Goal: Task Accomplishment & Management: Manage account settings

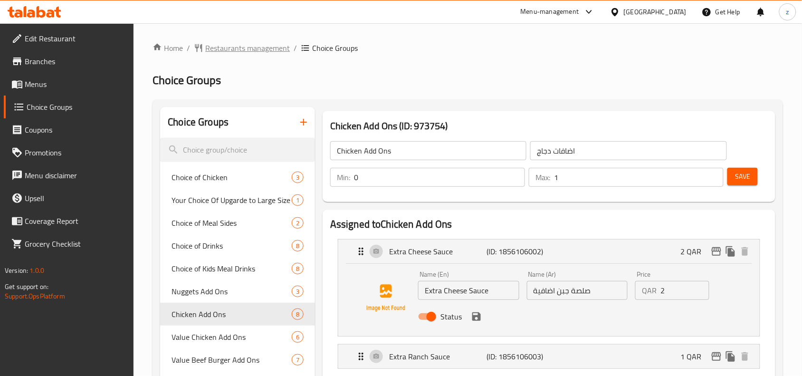
click at [232, 48] on span "Restaurants management" at bounding box center [247, 47] width 85 height 11
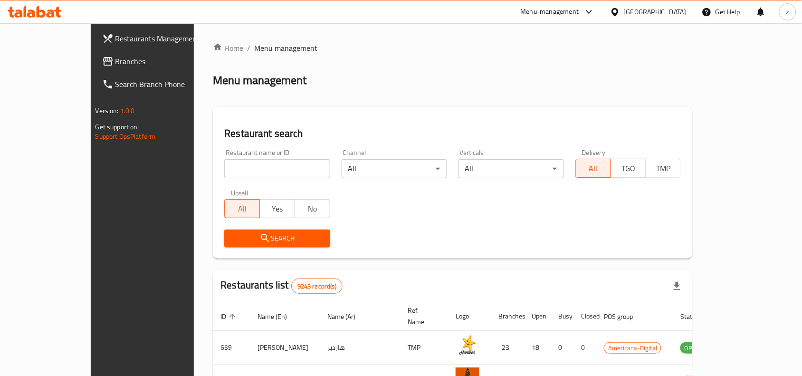
click at [115, 62] on span "Branches" at bounding box center [166, 61] width 102 height 11
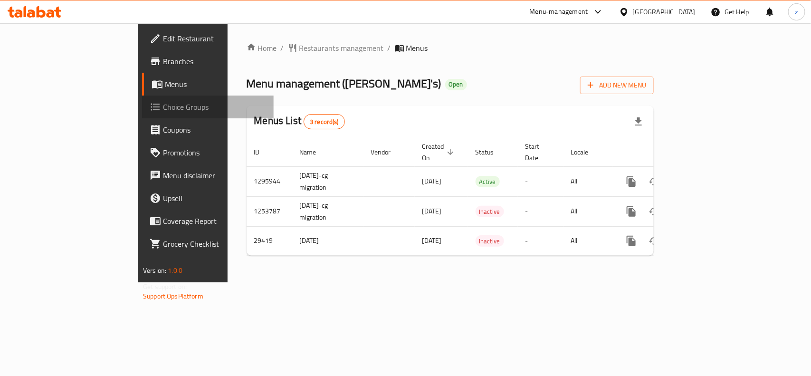
click at [163, 110] on span "Choice Groups" at bounding box center [214, 106] width 103 height 11
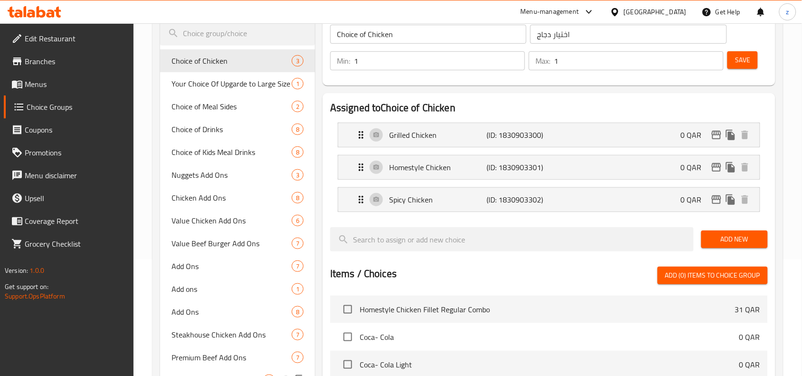
scroll to position [59, 0]
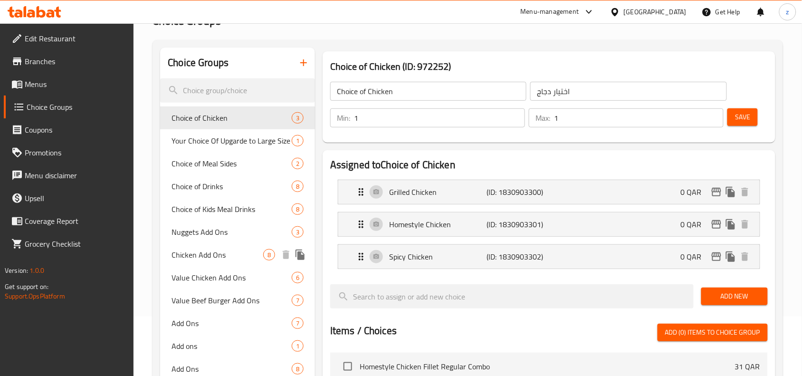
click at [198, 256] on span "Chicken Add Ons" at bounding box center [217, 254] width 92 height 11
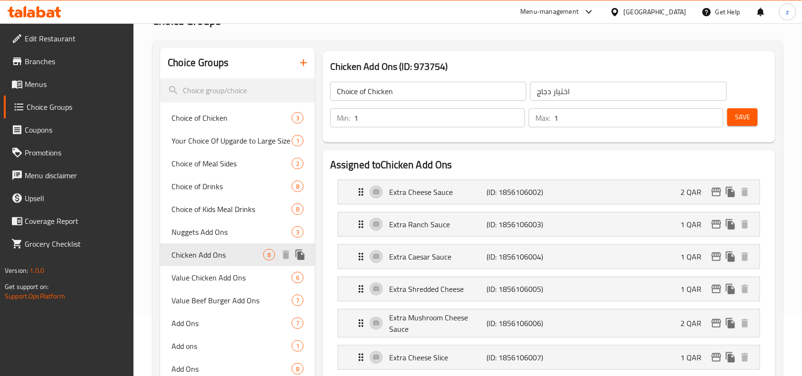
type input "Chicken Add Ons"
type input "اضافات دجاج"
type input "0"
click at [423, 195] on p "Extra Cheese Sauce" at bounding box center [437, 191] width 97 height 11
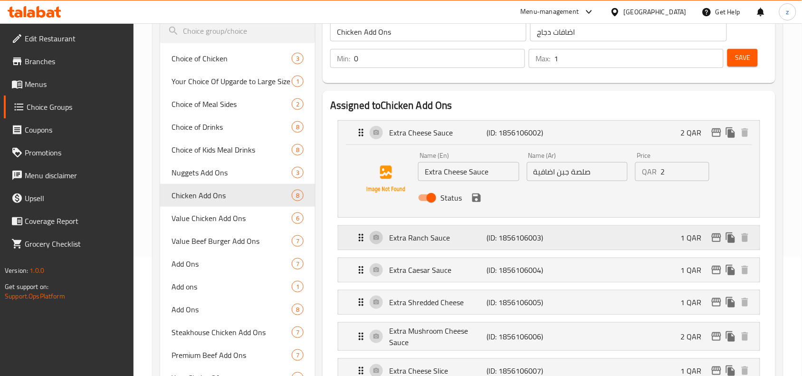
click at [415, 249] on div "Extra Ranch Sauce (ID: 1856106003) 1 QAR" at bounding box center [551, 238] width 393 height 24
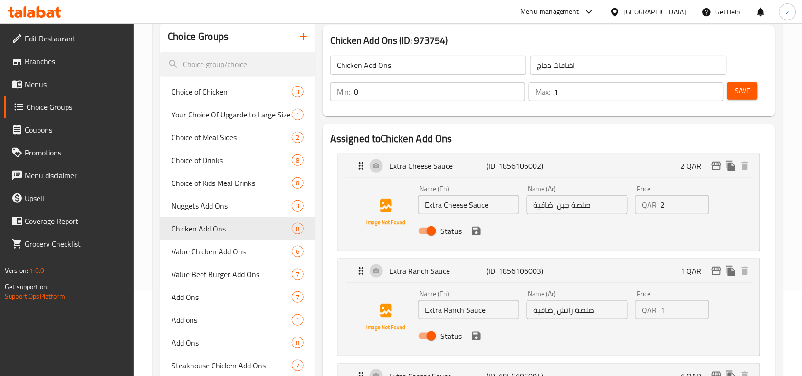
scroll to position [297, 0]
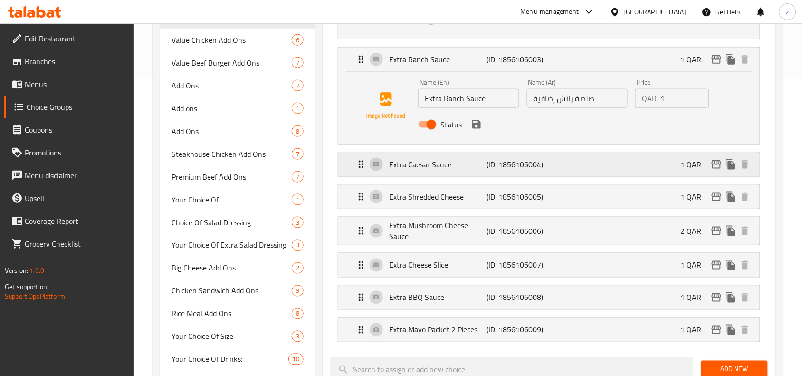
click at [421, 169] on p "Extra Caesar Sauce" at bounding box center [437, 164] width 97 height 11
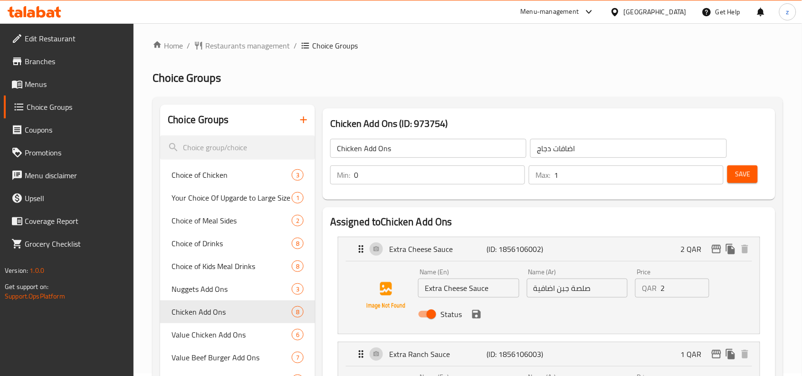
scroll to position [0, 0]
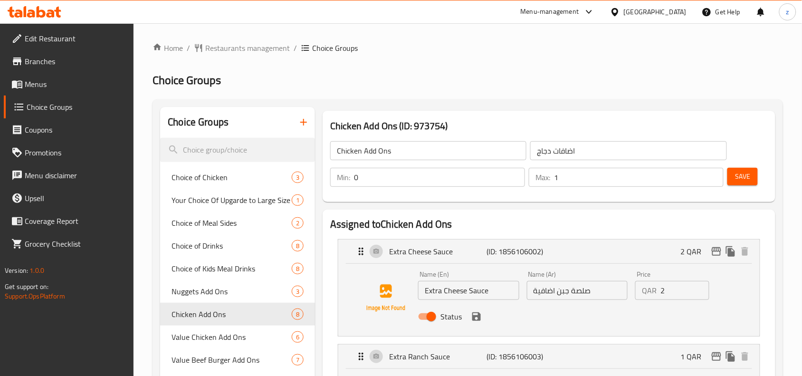
click at [238, 50] on span "Restaurants management" at bounding box center [247, 47] width 85 height 11
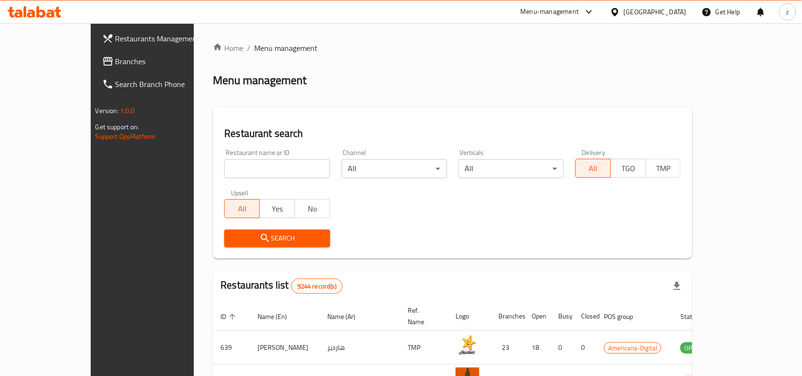
click at [95, 68] on link "Branches" at bounding box center [160, 61] width 130 height 23
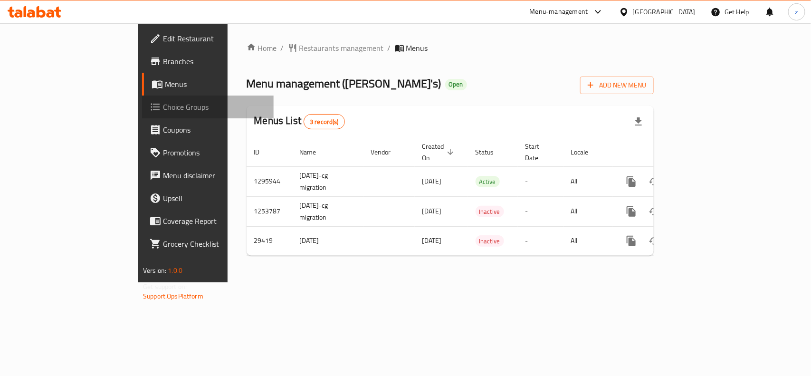
click at [163, 102] on span "Choice Groups" at bounding box center [214, 106] width 103 height 11
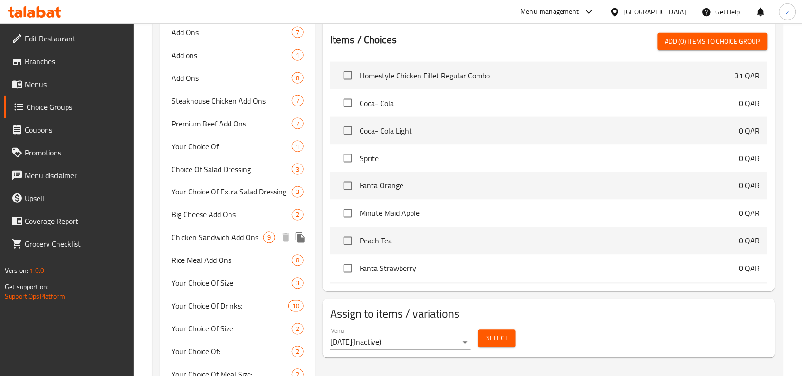
scroll to position [356, 0]
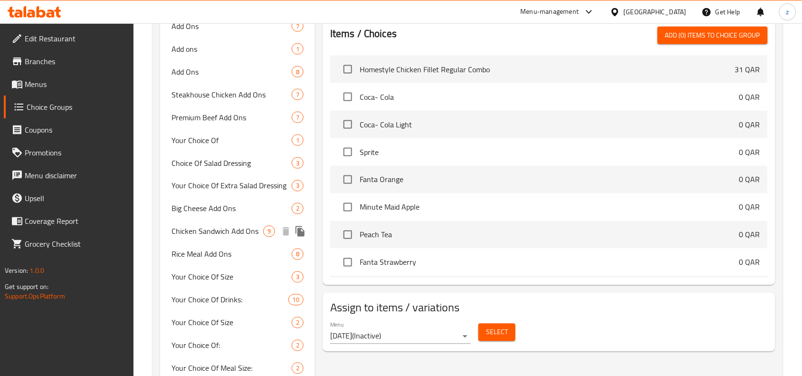
drag, startPoint x: 207, startPoint y: 229, endPoint x: 420, endPoint y: 220, distance: 213.5
click at [207, 229] on span "Chicken Sandwich Add Ons" at bounding box center [217, 231] width 92 height 11
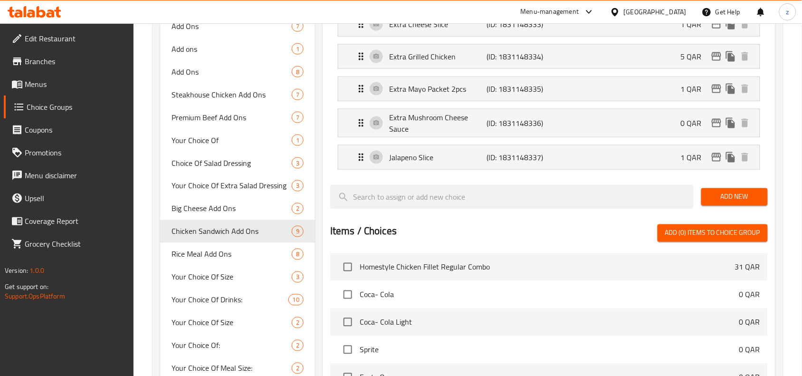
type input "Chicken Sandwich Add Ons"
type input "إضافات ساندويتش الدجاج"
type input "0"
type input "8"
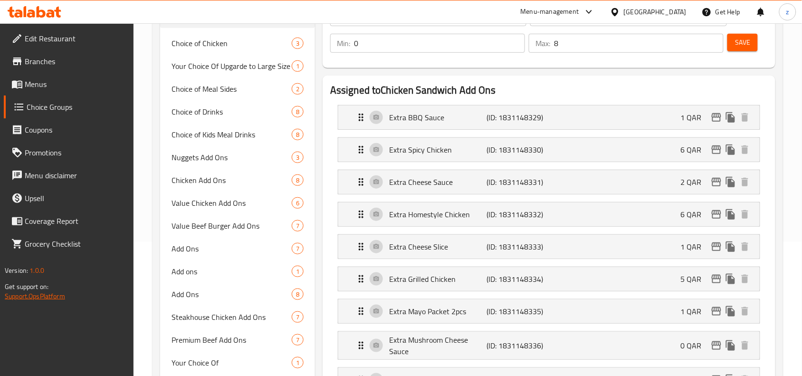
scroll to position [0, 0]
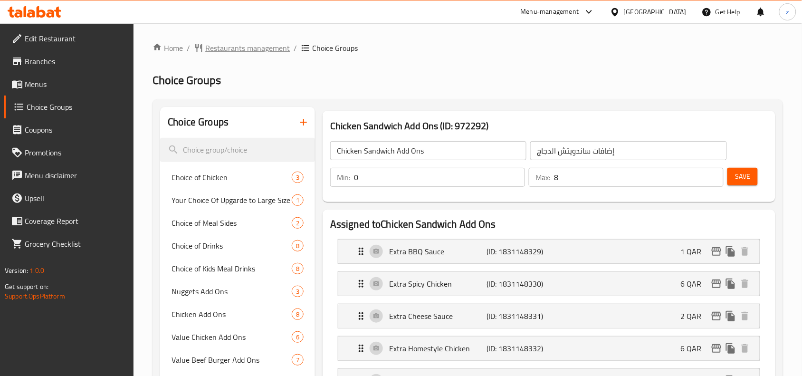
click at [231, 50] on span "Restaurants management" at bounding box center [247, 47] width 85 height 11
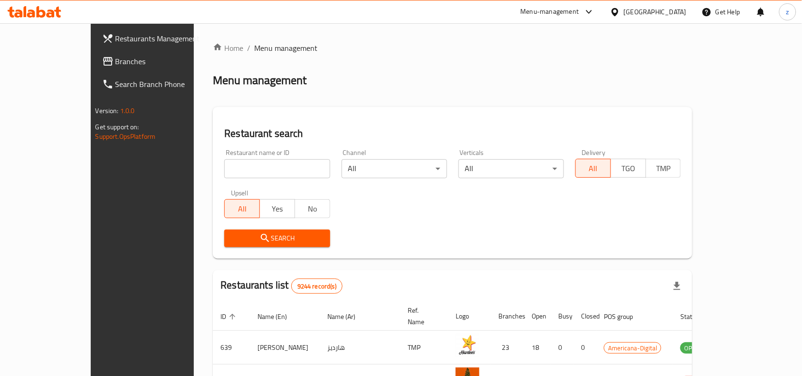
click at [115, 56] on span "Branches" at bounding box center [166, 61] width 102 height 11
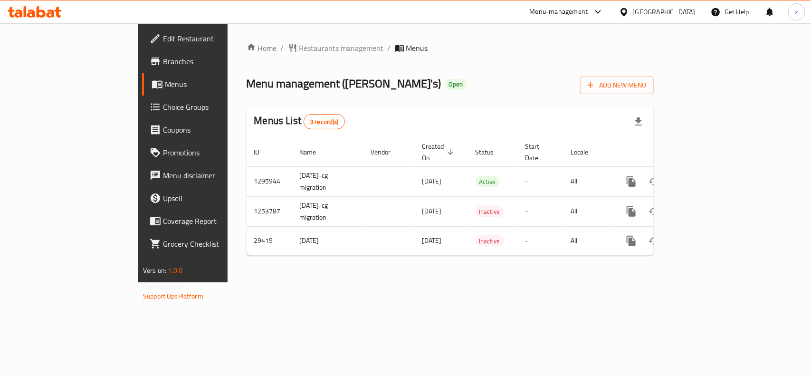
click at [163, 109] on span "Choice Groups" at bounding box center [214, 106] width 103 height 11
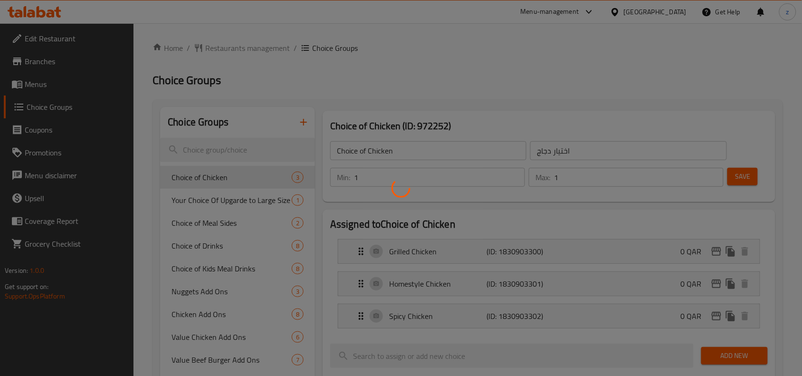
click at [218, 203] on div at bounding box center [401, 188] width 802 height 376
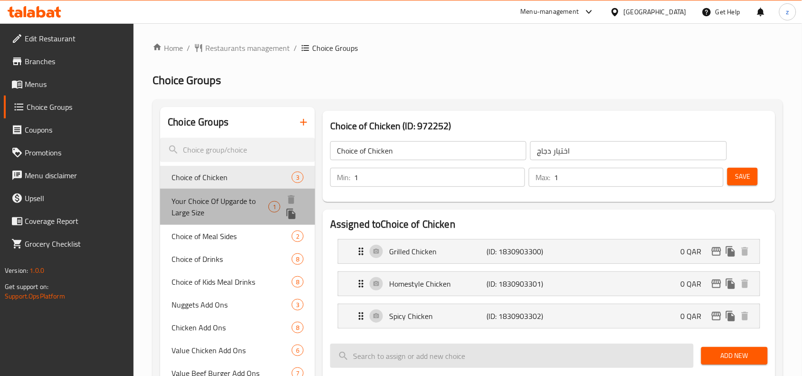
drag, startPoint x: 232, startPoint y: 203, endPoint x: 335, endPoint y: 298, distance: 140.2
click at [232, 202] on span "Your Choice Of Upgarde to Large Size" at bounding box center [219, 206] width 97 height 23
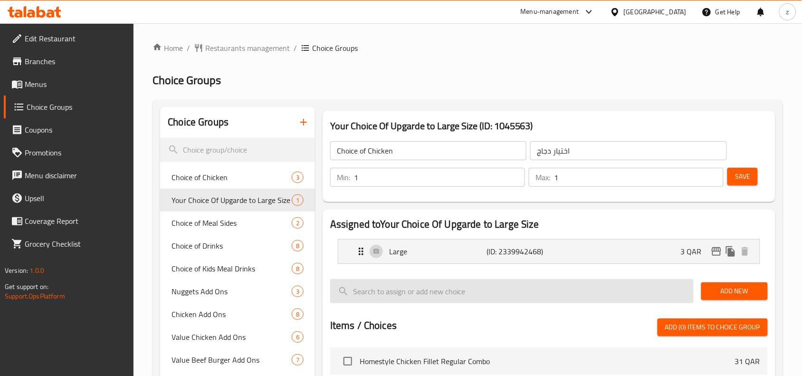
type input "Your Choice Of Upgarde to Large Size"
type input "اختيارك للترقية إلى حجم كبير"
type input "0"
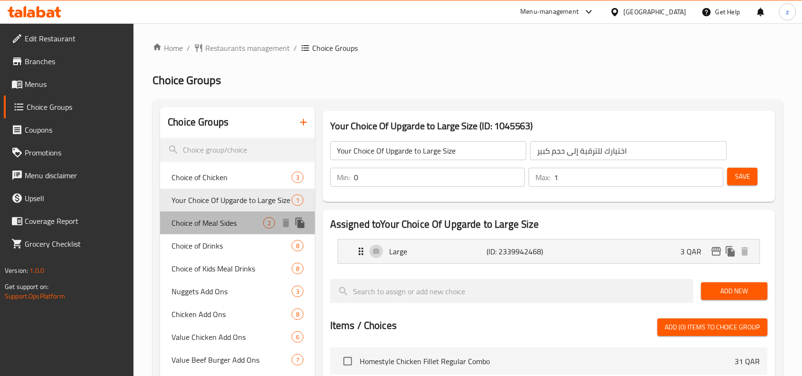
click at [207, 225] on span "Choice of Meal Sides" at bounding box center [217, 222] width 92 height 11
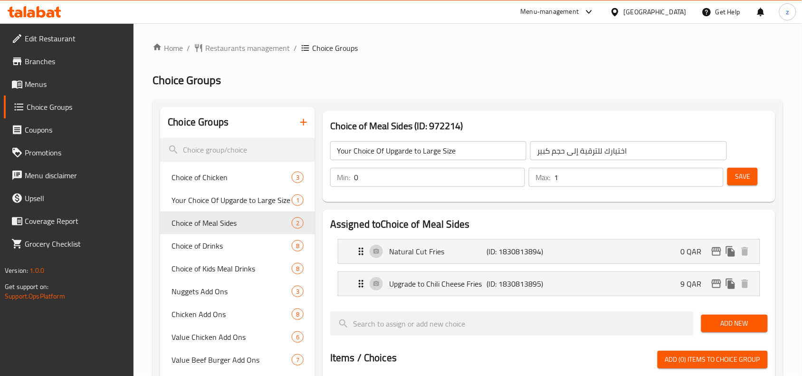
type input "Choice of Meal Sides"
type input "اختيار الأطباق الجانبية للوجبة"
type input "1"
click at [212, 248] on span "Choice of Drinks" at bounding box center [217, 245] width 92 height 11
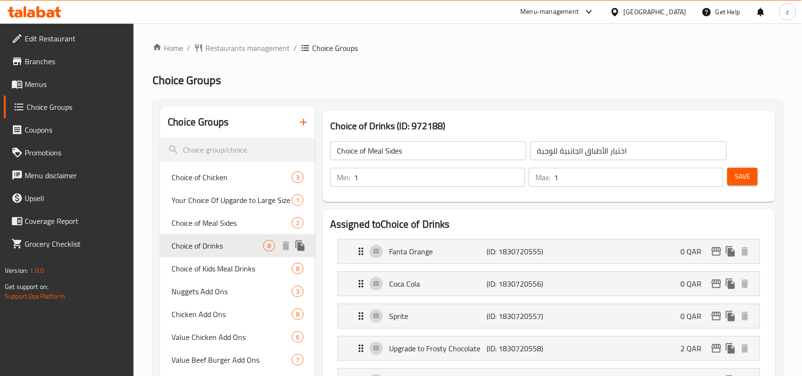
type input "Choice of Drinks"
type input "اختيار المشروبات"
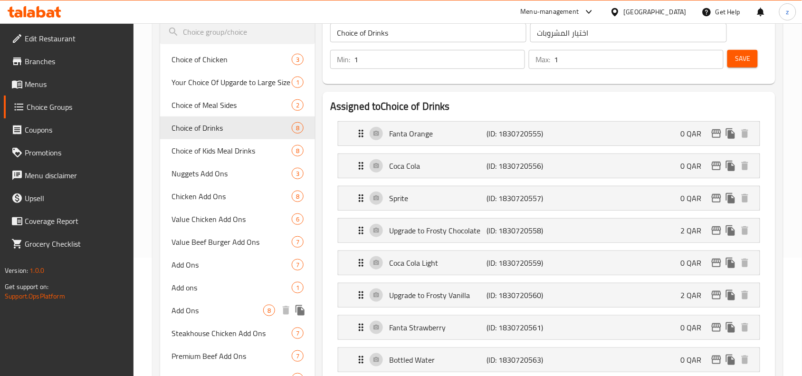
scroll to position [119, 0]
click at [191, 200] on span "Chicken Add Ons" at bounding box center [217, 195] width 92 height 11
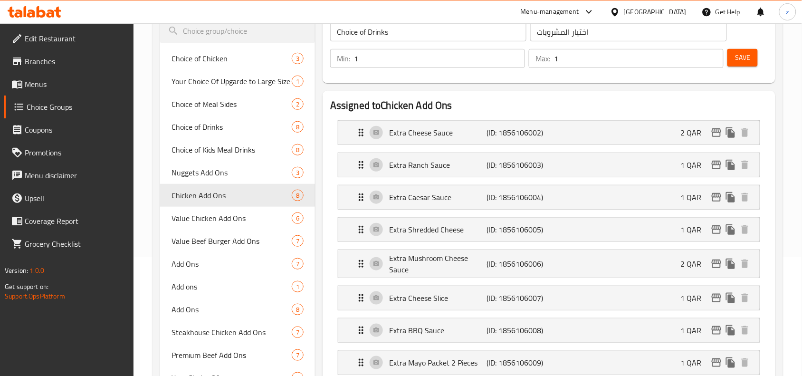
type input "Chicken Add Ons"
type input "اضافات دجاج"
type input "0"
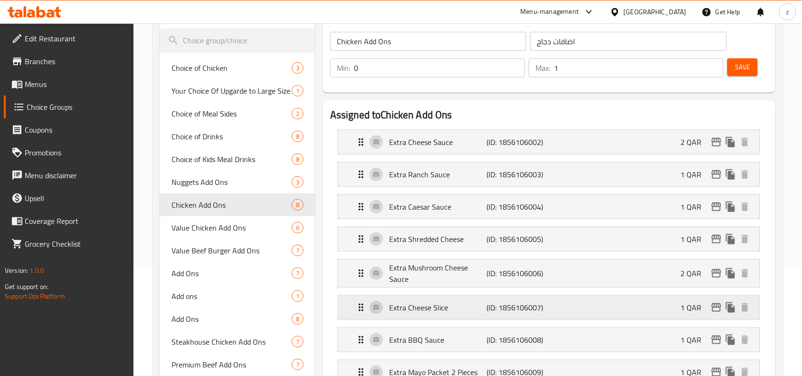
scroll to position [0, 0]
